Goal: Navigation & Orientation: Find specific page/section

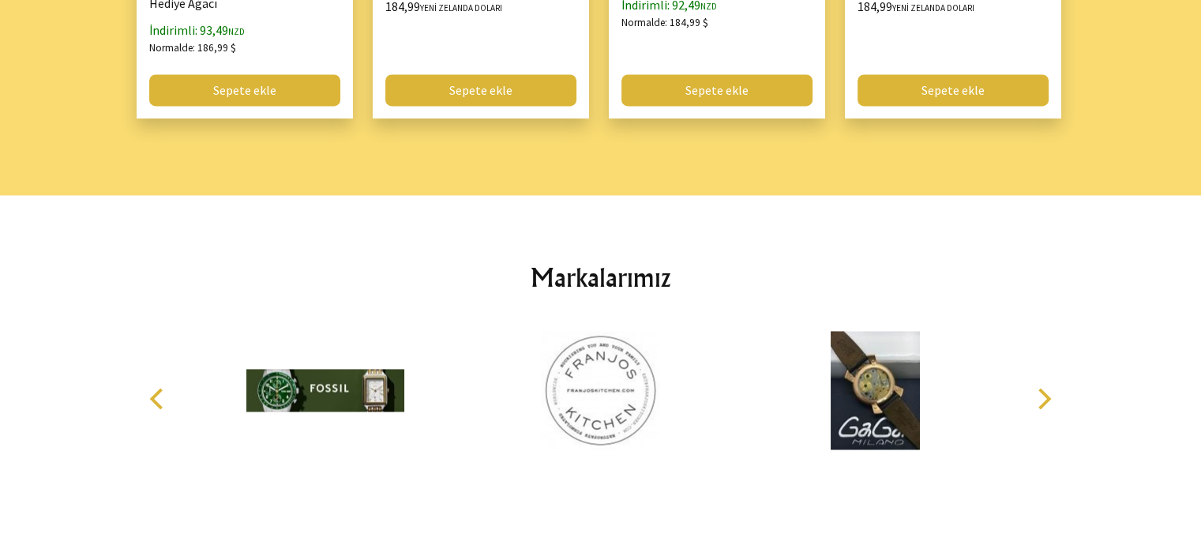
scroll to position [2281, 0]
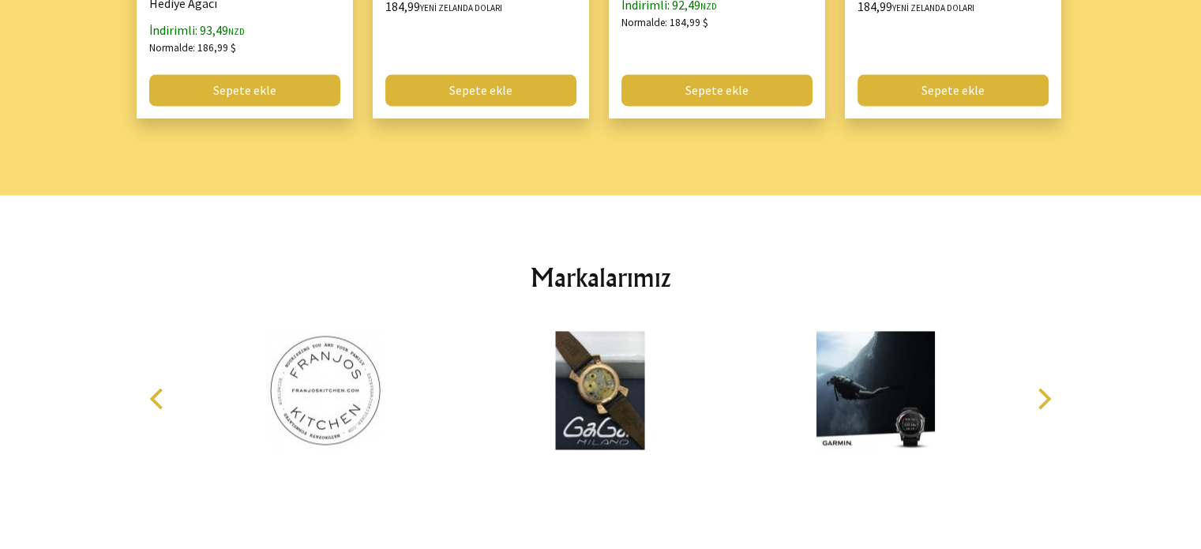
click at [1039, 403] on icon "Next" at bounding box center [1042, 398] width 21 height 21
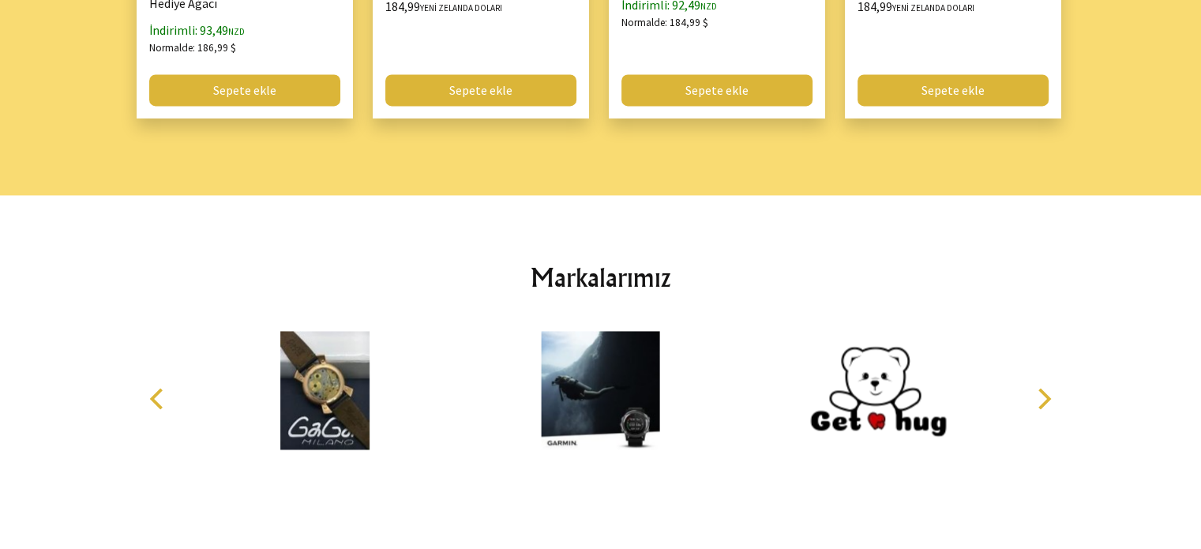
click at [1039, 403] on icon "Next" at bounding box center [1042, 398] width 21 height 21
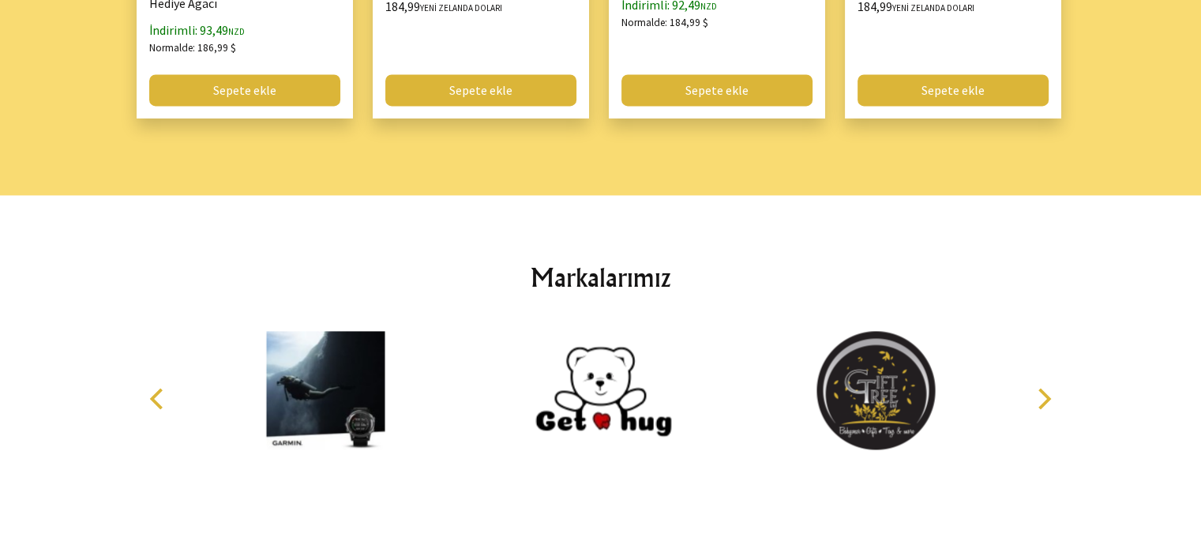
click at [1039, 403] on icon "Next" at bounding box center [1042, 398] width 21 height 21
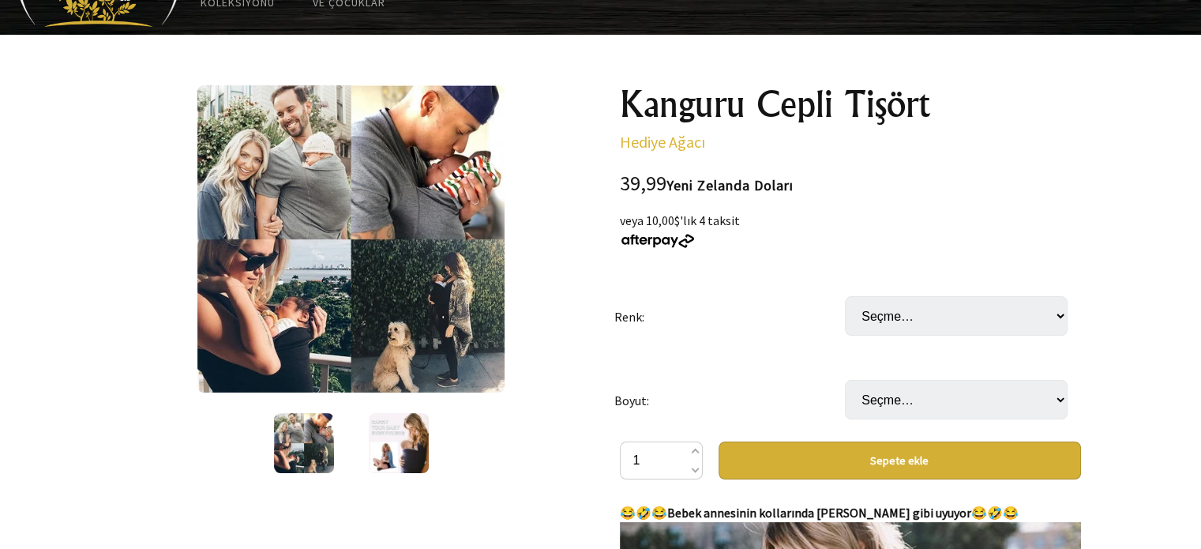
scroll to position [0, 0]
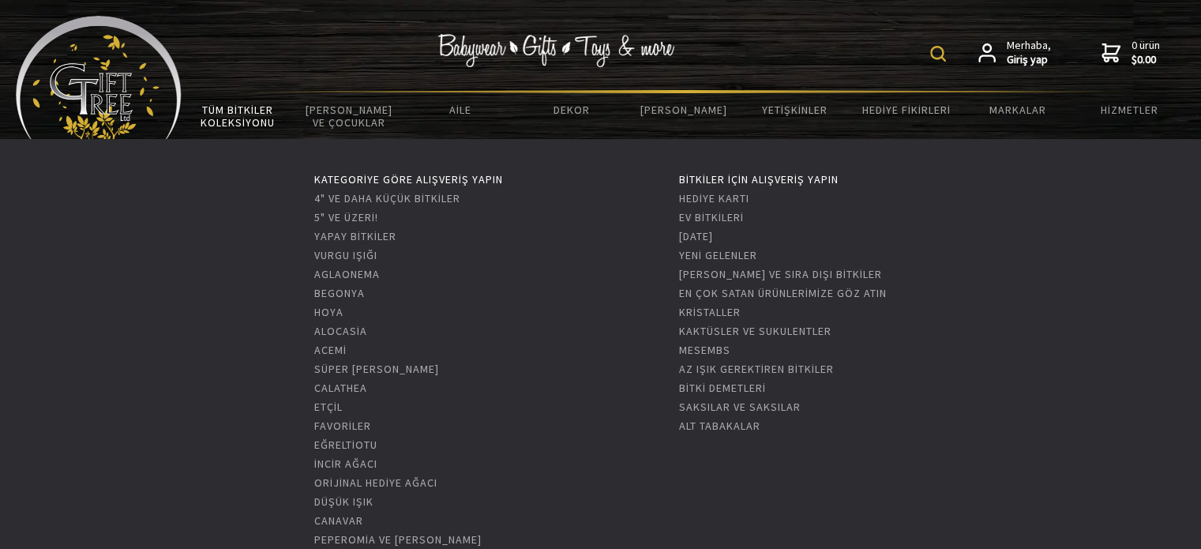
click at [240, 113] on font "Tüm Bitkiler Koleksiyonu" at bounding box center [238, 116] width 74 height 27
click at [324, 311] on font "Hoya" at bounding box center [328, 312] width 29 height 14
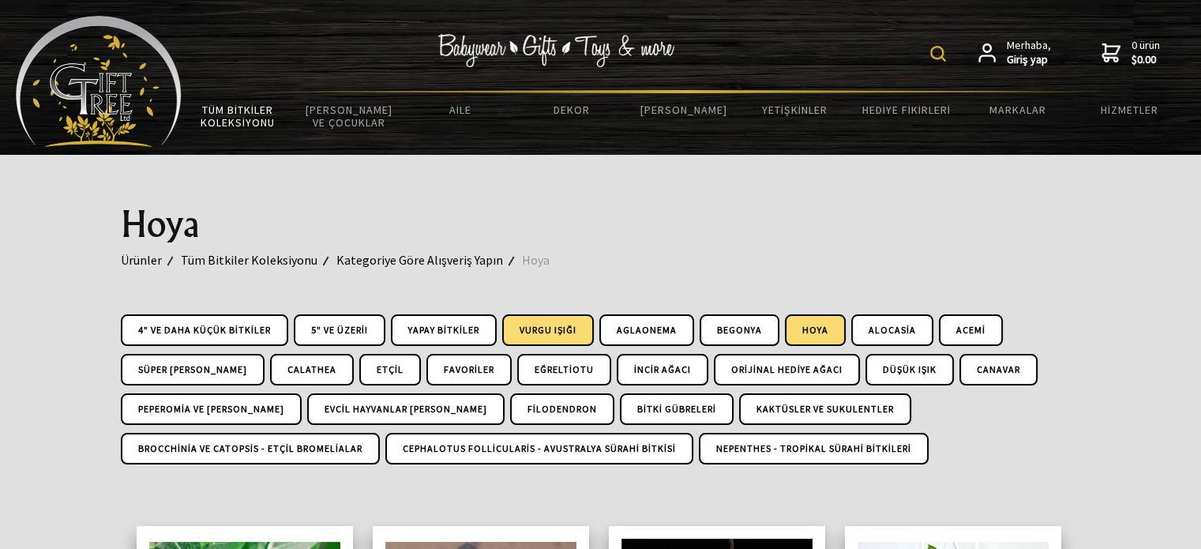
click at [555, 325] on font "Vurgu Işığı" at bounding box center [548, 330] width 57 height 12
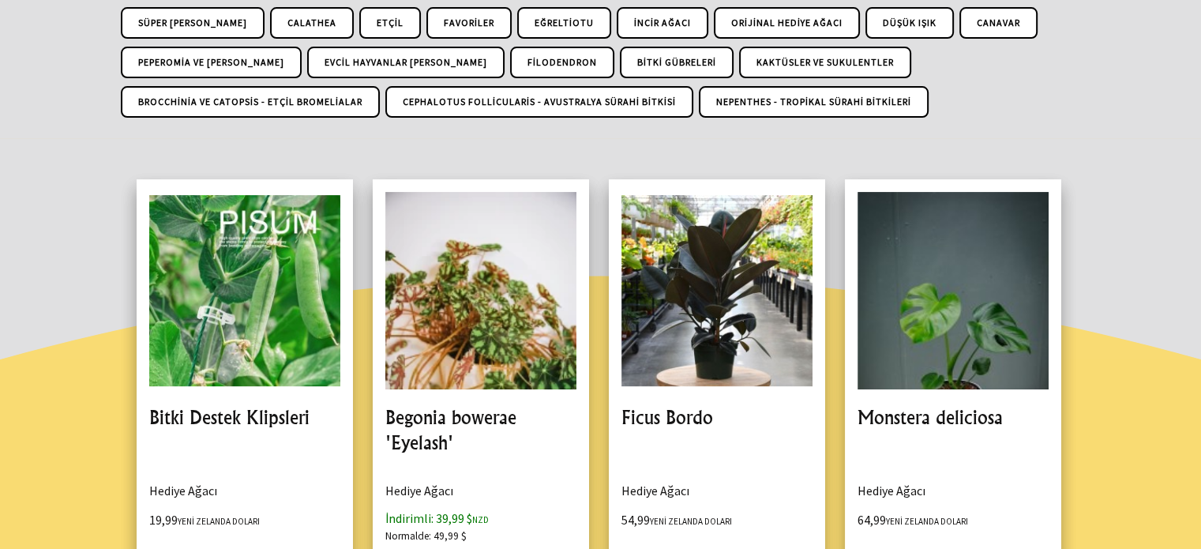
scroll to position [325, 0]
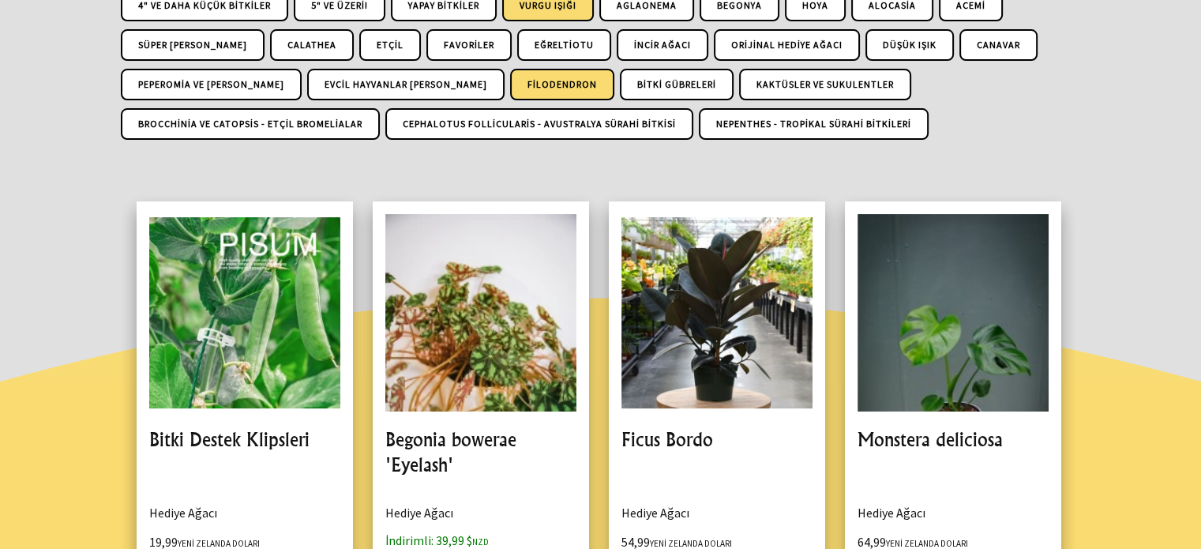
click at [528, 85] on font "Filodendron" at bounding box center [563, 84] width 70 height 12
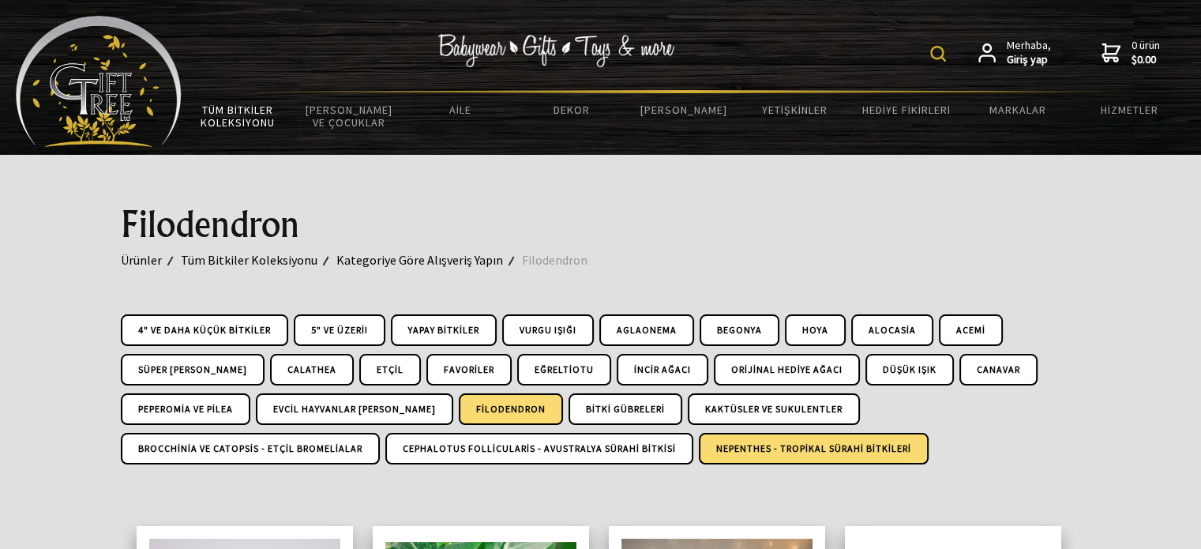
click at [761, 456] on link "Nepenthes - Tropikal Sürahi Bitkileri" at bounding box center [814, 449] width 230 height 32
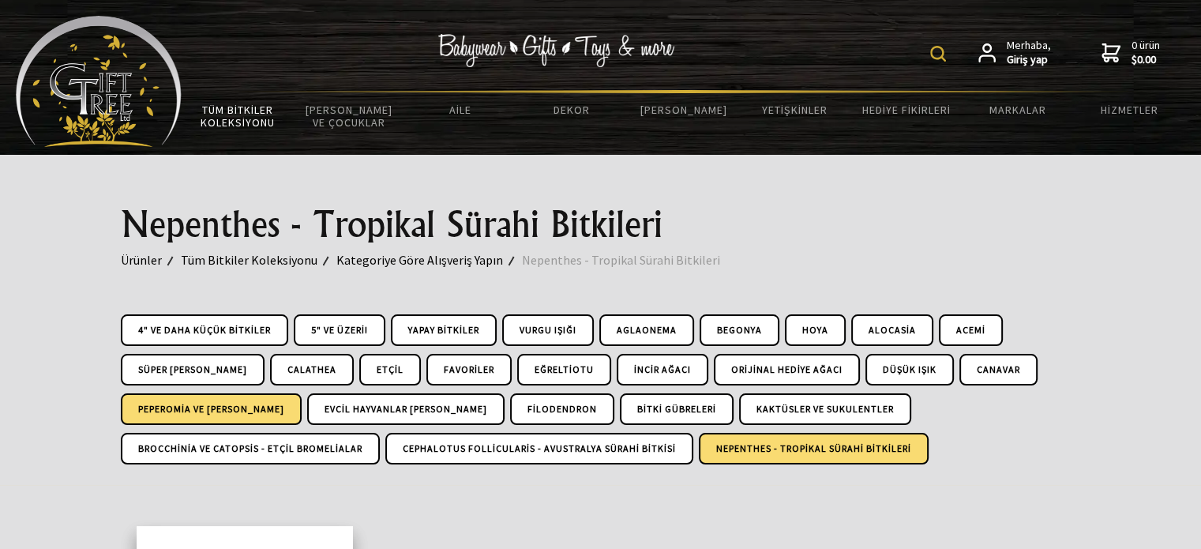
click at [176, 406] on font "Peperomia ve Pilea" at bounding box center [211, 409] width 146 height 12
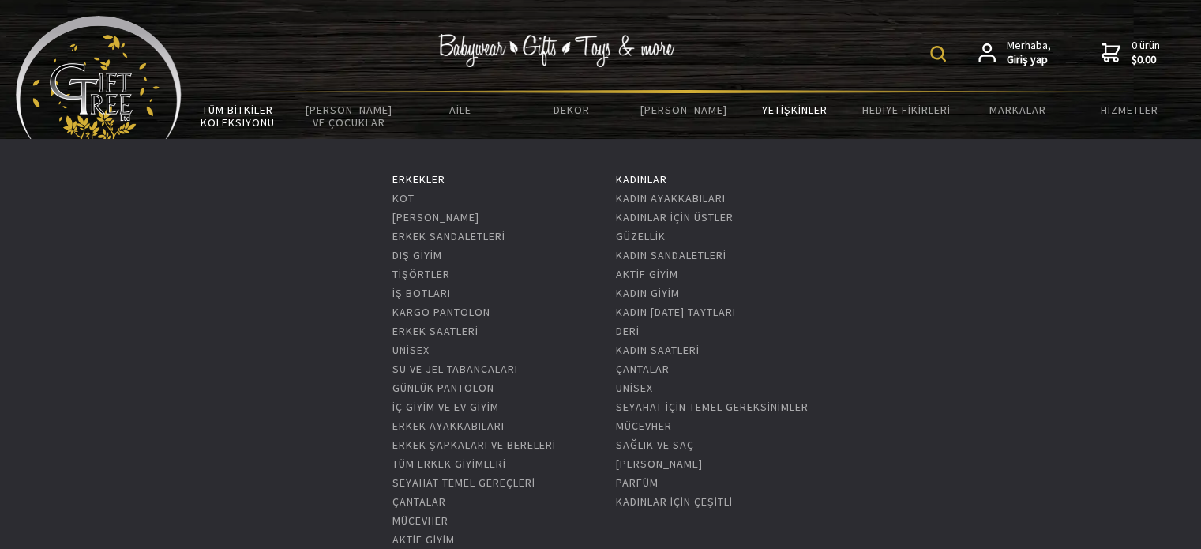
click at [791, 107] on font "Yetişkinler" at bounding box center [795, 110] width 66 height 14
click at [676, 200] on font "Kadın ayakkabıları" at bounding box center [671, 198] width 110 height 14
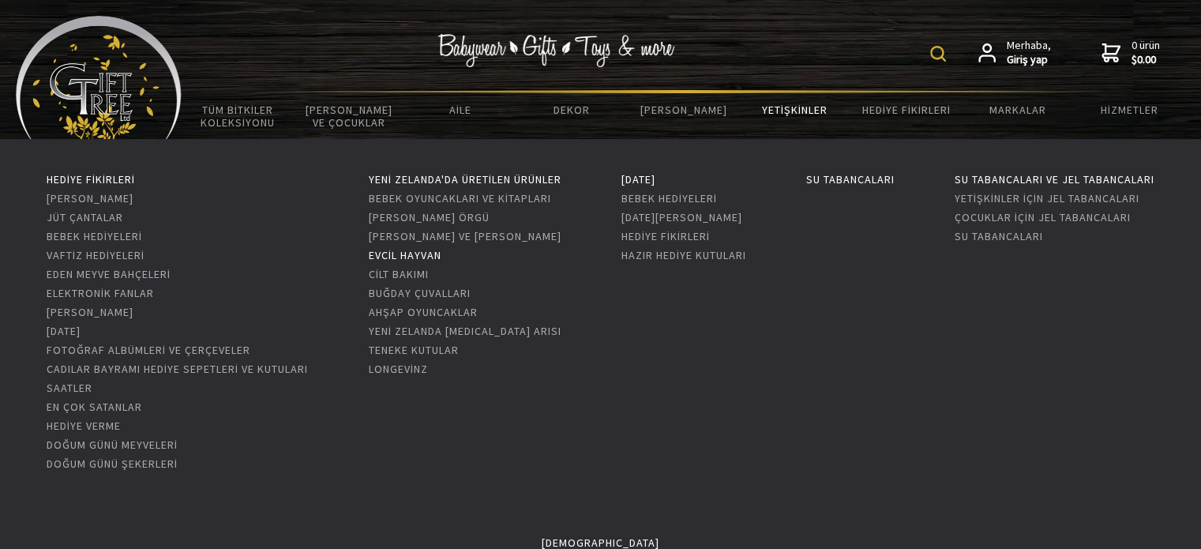
click at [408, 258] on font "Evcil hayvan" at bounding box center [404, 255] width 73 height 14
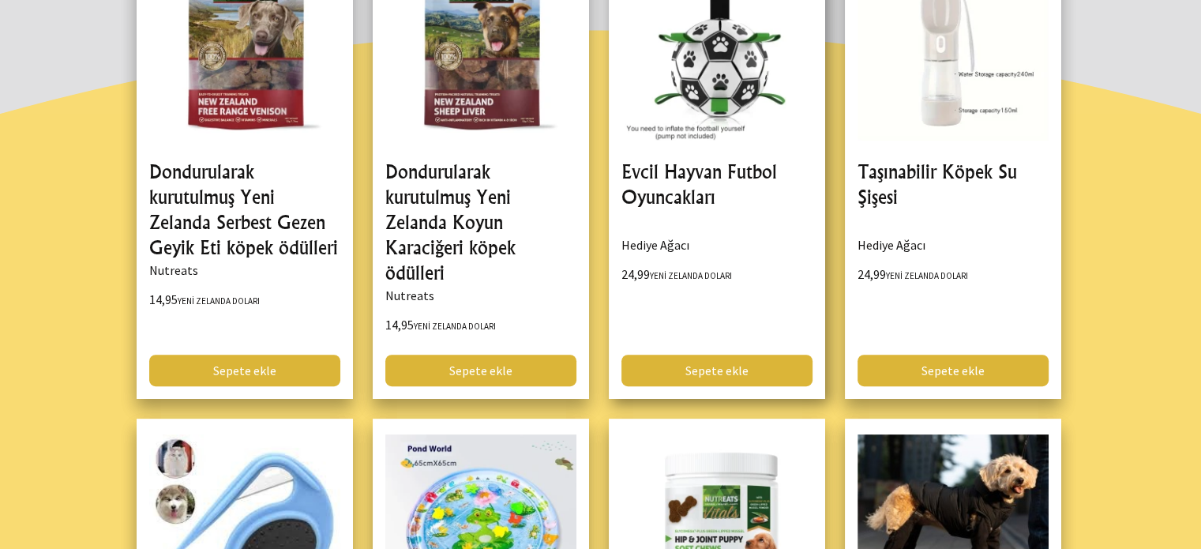
scroll to position [513, 0]
